Goal: Information Seeking & Learning: Learn about a topic

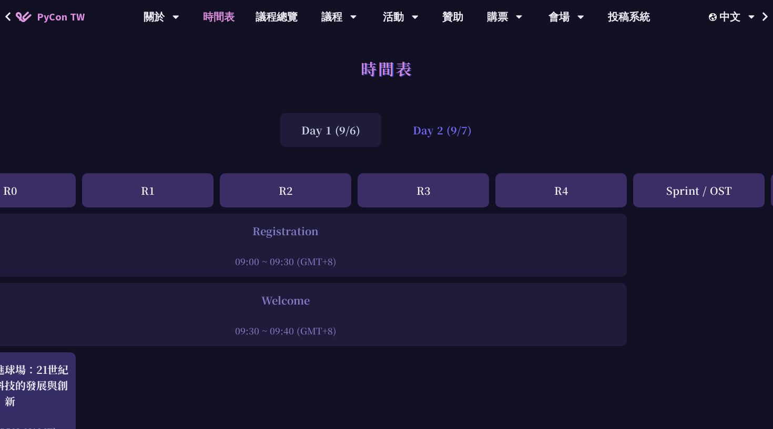
scroll to position [0, 66]
click at [426, 126] on div "Day 2 (9/7)" at bounding box center [442, 130] width 101 height 34
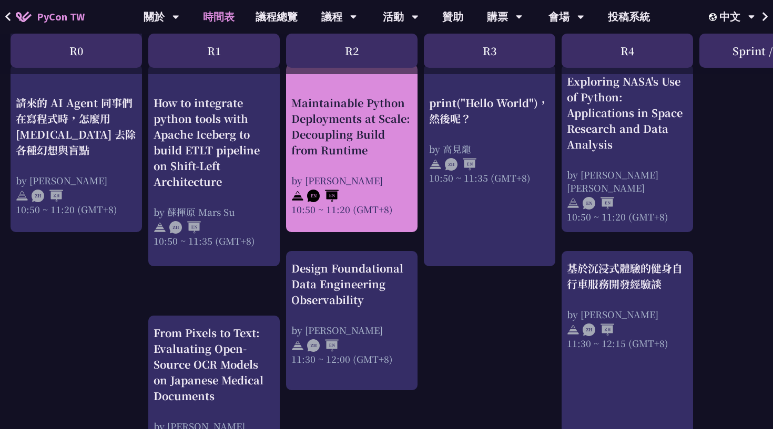
scroll to position [443, 0]
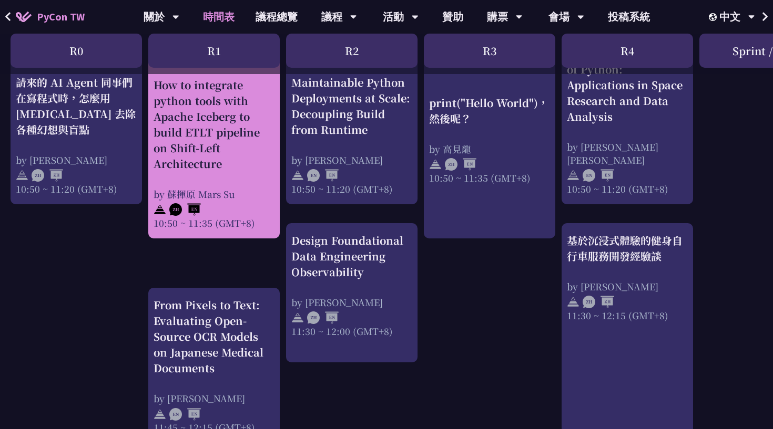
click at [243, 151] on div "How to integrate python tools with Apache Iceberg to build ETLT pipeline on Shi…" at bounding box center [213, 124] width 121 height 95
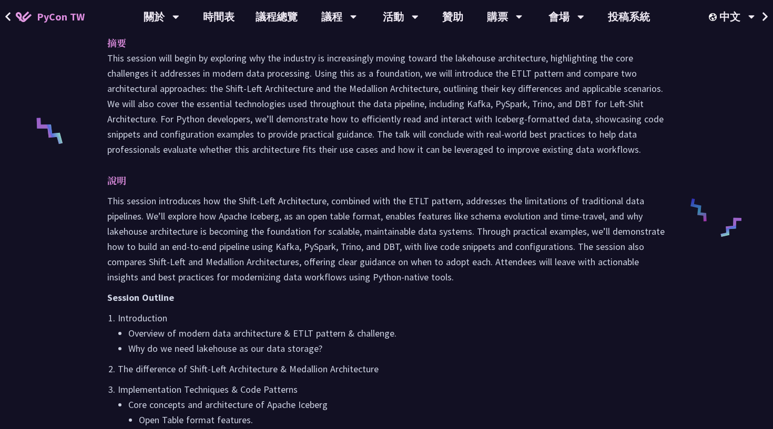
scroll to position [435, 0]
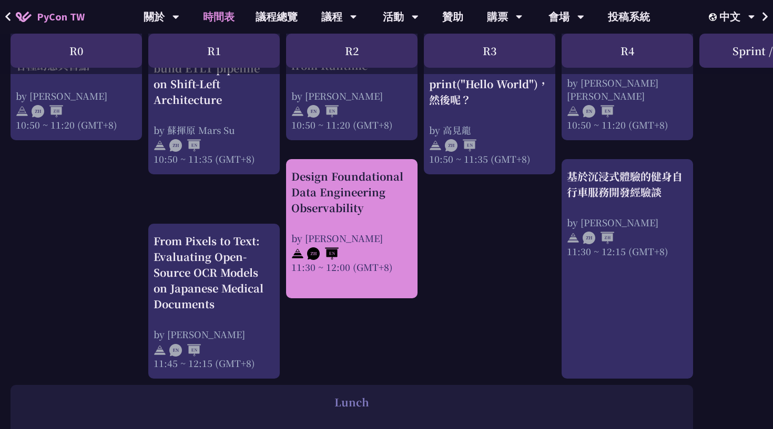
scroll to position [509, 0]
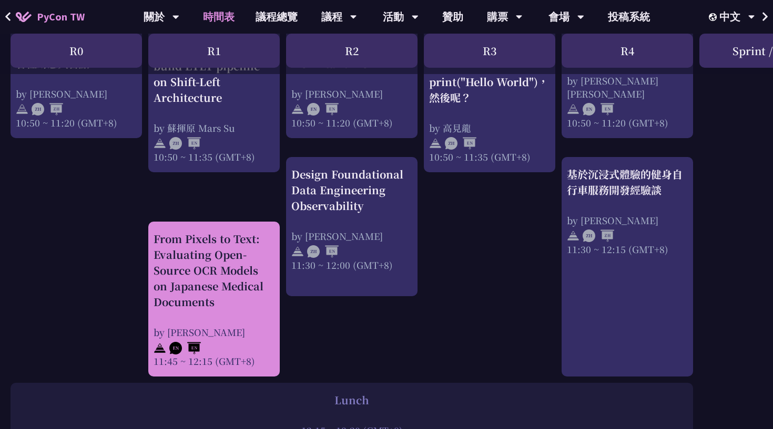
click at [233, 298] on div "From Pixels to Text: Evaluating Open-Source OCR Models on Japanese Medical Docu…" at bounding box center [213, 270] width 121 height 79
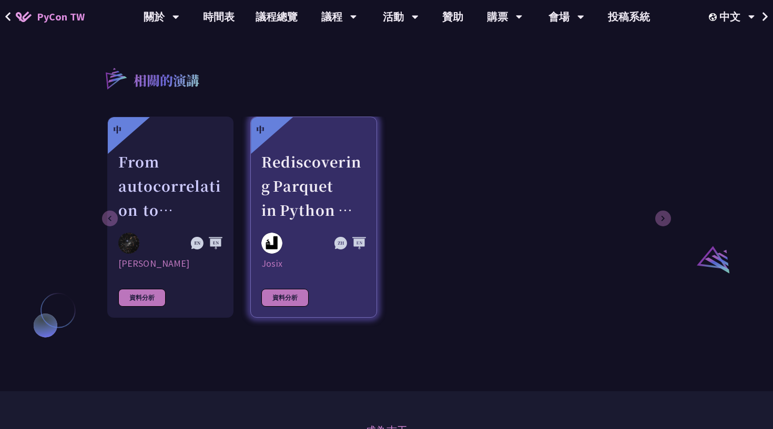
scroll to position [676, 0]
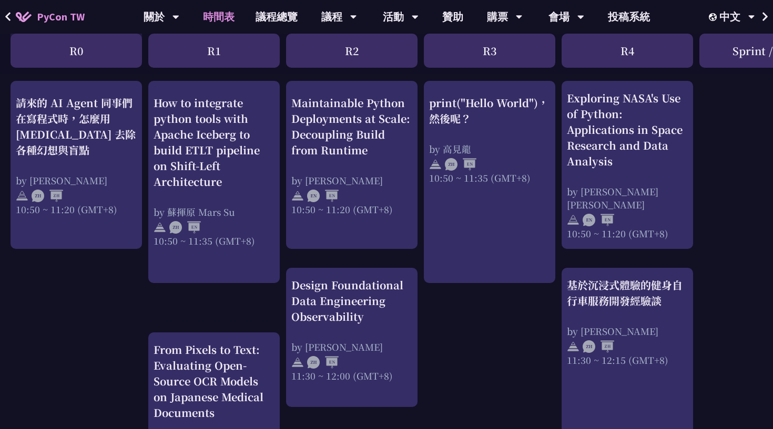
scroll to position [395, 0]
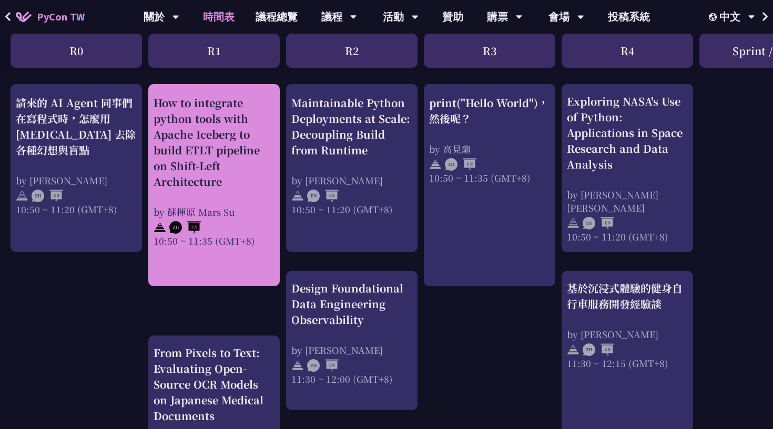
click at [201, 159] on div "How to integrate python tools with Apache Iceberg to build ETLT pipeline on Shi…" at bounding box center [213, 142] width 121 height 95
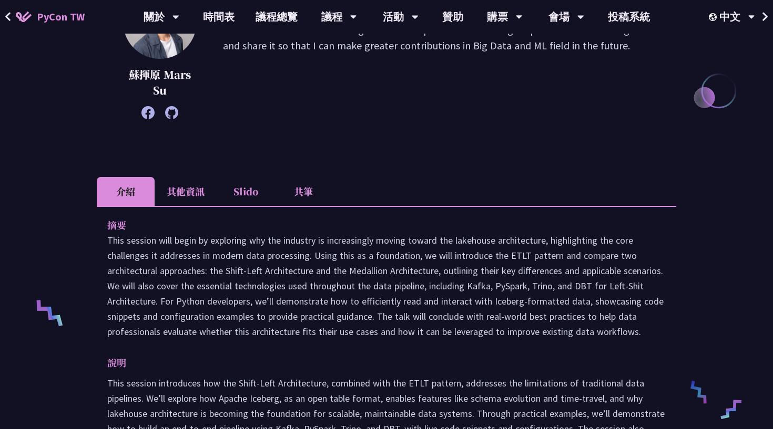
scroll to position [214, 0]
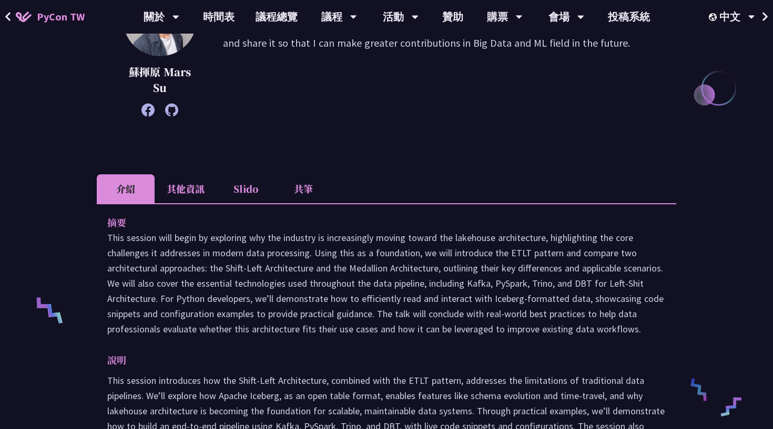
click at [298, 193] on li "共筆" at bounding box center [303, 188] width 58 height 29
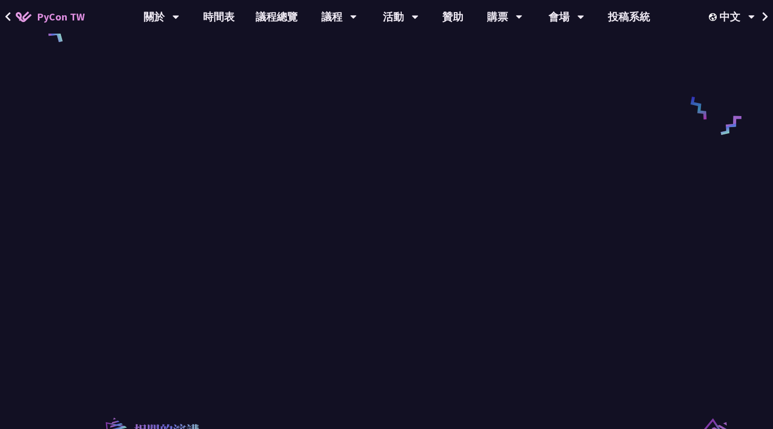
scroll to position [498, 0]
click at [214, 16] on link "時間表" at bounding box center [218, 17] width 53 height 34
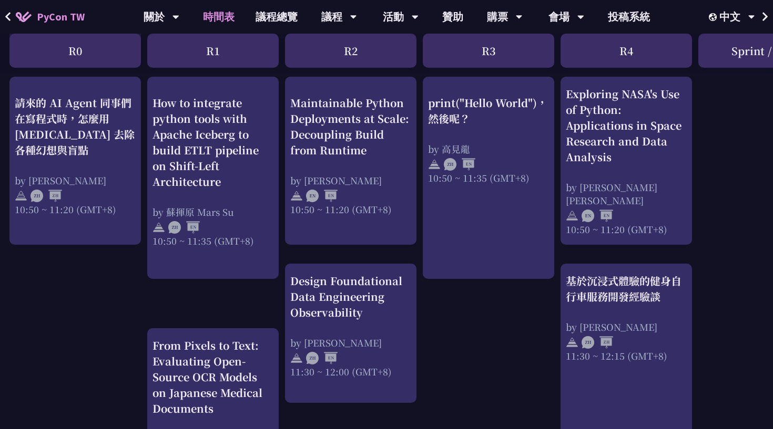
scroll to position [398, 1]
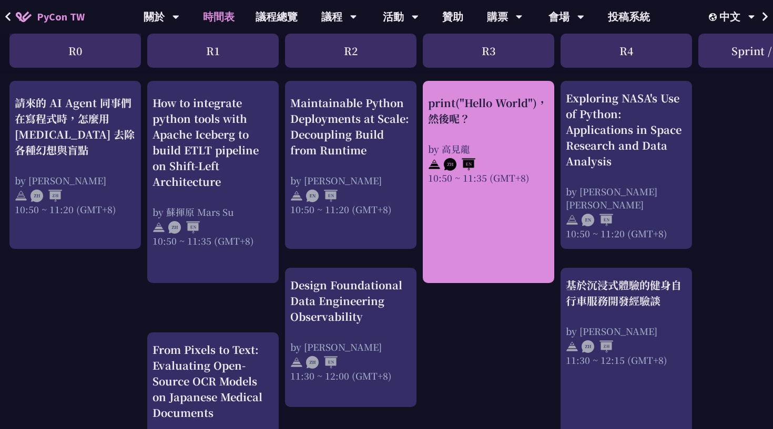
click at [428, 111] on div "print("Hello World")，然後呢？" at bounding box center [488, 111] width 121 height 32
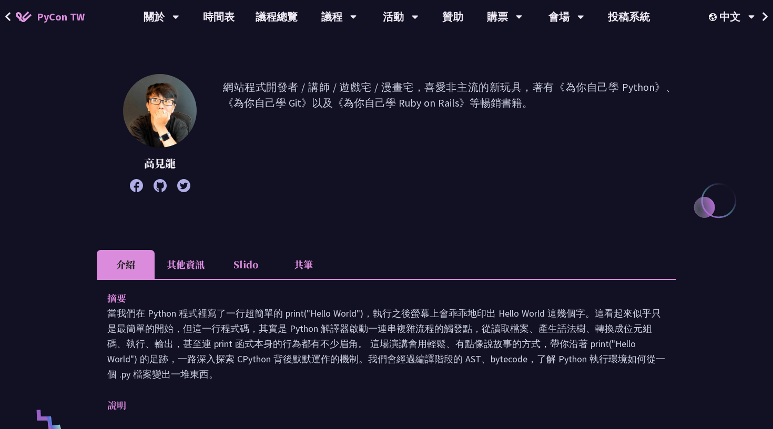
scroll to position [146, 0]
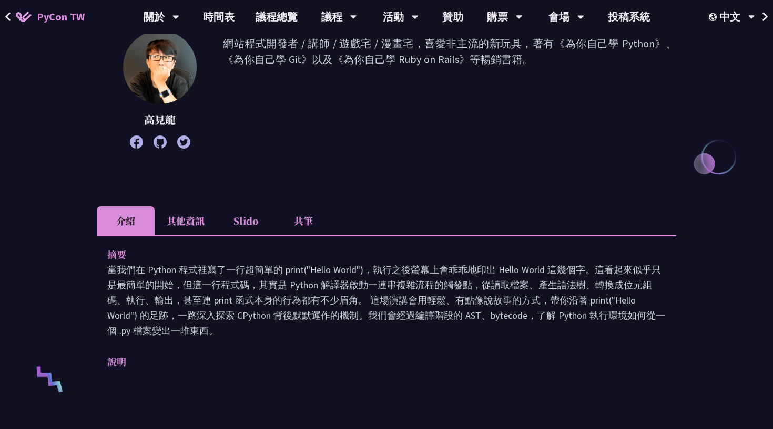
click at [250, 224] on li "Slido" at bounding box center [246, 221] width 58 height 29
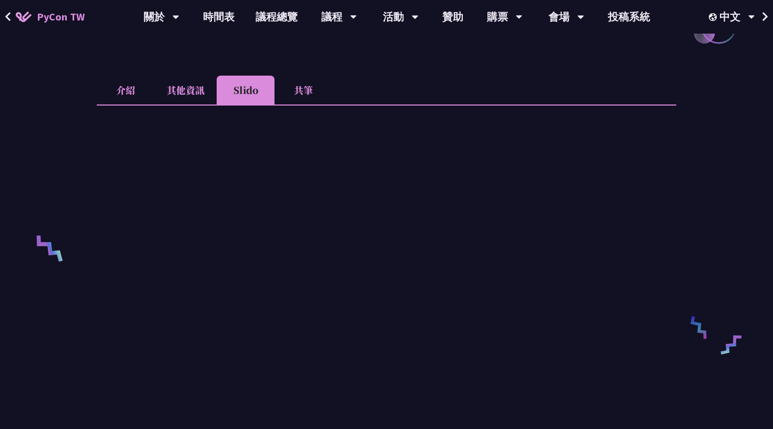
scroll to position [276, 0]
click at [226, 18] on link "時間表" at bounding box center [218, 17] width 53 height 34
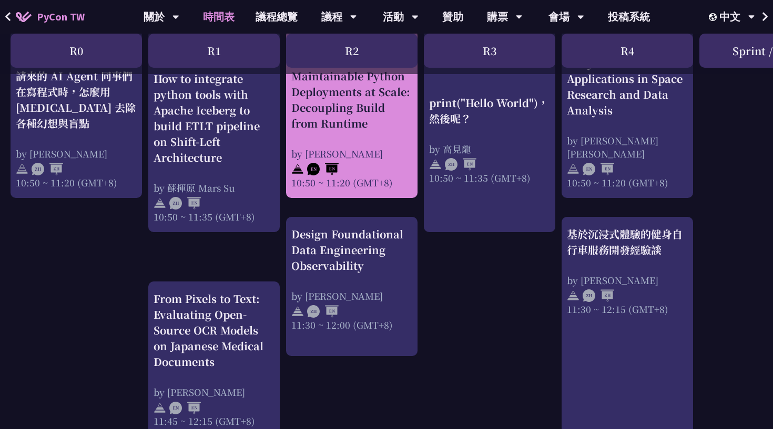
scroll to position [482, 0]
